Goal: Information Seeking & Learning: Learn about a topic

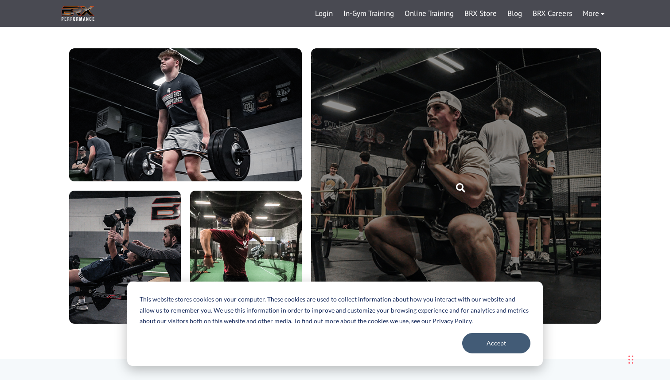
scroll to position [2006, 0]
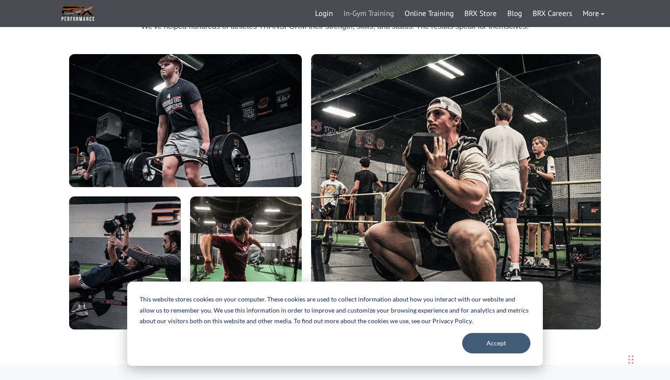
click at [367, 18] on link "In-Gym Training" at bounding box center [368, 13] width 61 height 21
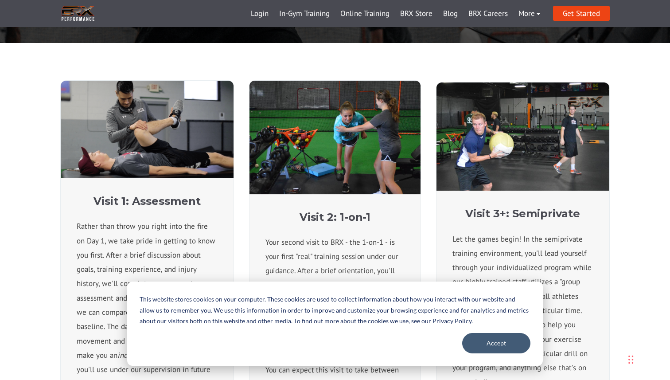
scroll to position [303, 0]
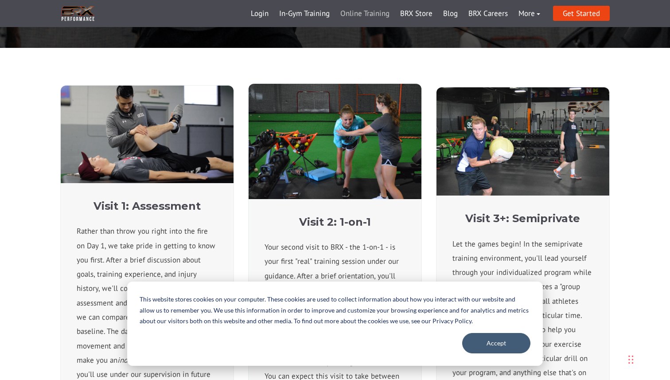
click at [373, 13] on link "Online Training" at bounding box center [365, 13] width 60 height 21
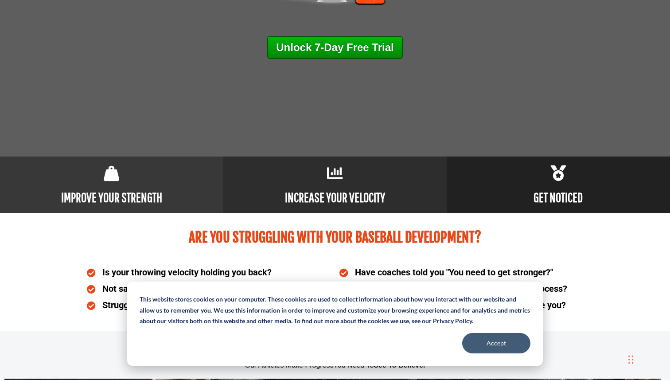
scroll to position [297, 0]
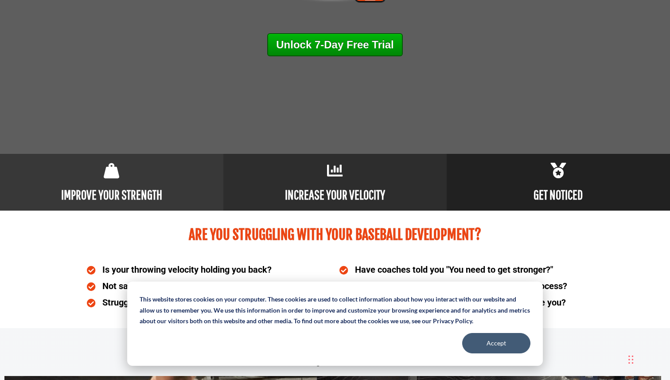
click at [349, 178] on div at bounding box center [334, 168] width 223 height 29
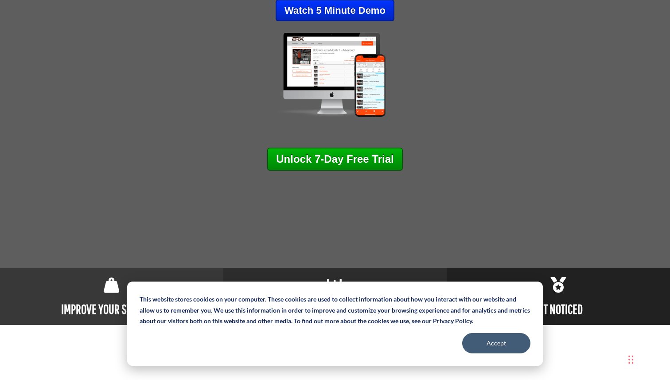
scroll to position [0, 0]
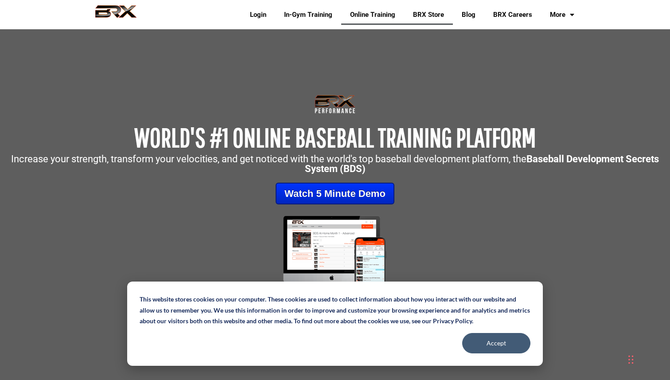
click at [426, 11] on link "BRX Store" at bounding box center [428, 14] width 49 height 20
click at [477, 16] on link "Blog" at bounding box center [468, 14] width 31 height 20
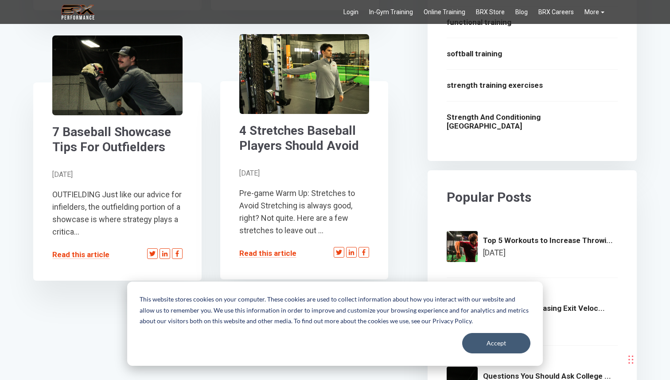
scroll to position [1070, 0]
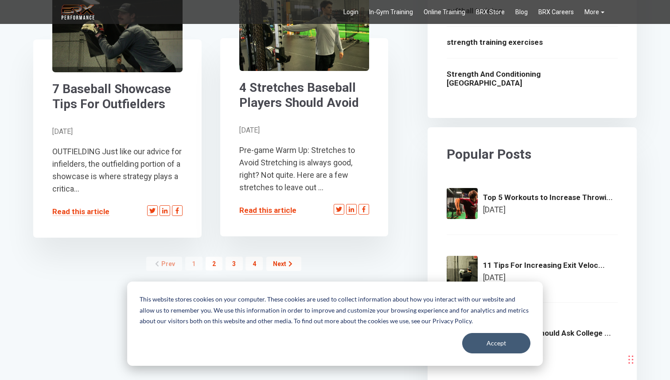
click at [279, 214] on link "Read this article" at bounding box center [267, 210] width 57 height 9
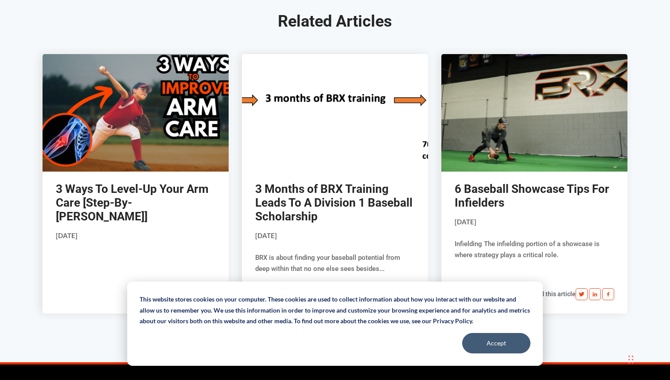
scroll to position [2842, 0]
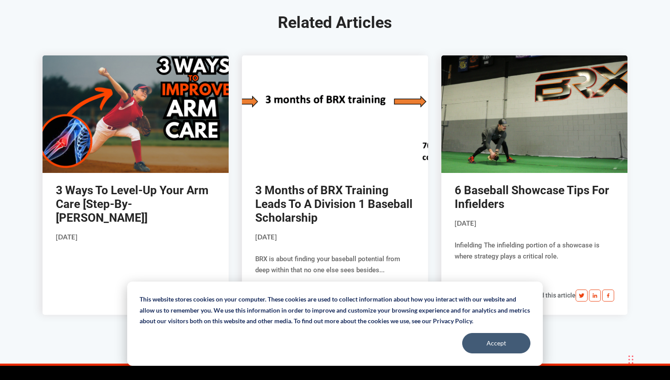
click at [155, 183] on link "3 Ways To Level-Up Your Arm Care [Step-By- [PERSON_NAME]]" at bounding box center [132, 203] width 153 height 41
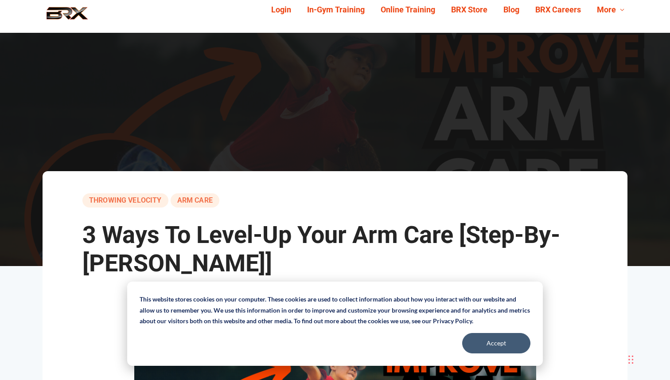
click at [56, 21] on img at bounding box center [67, 16] width 58 height 19
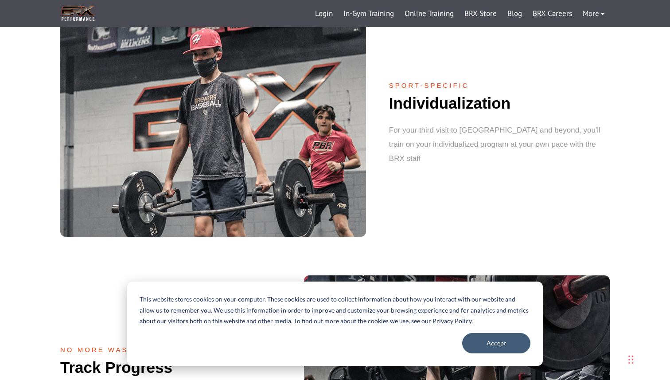
scroll to position [750, 0]
